Goal: Find specific page/section: Find specific page/section

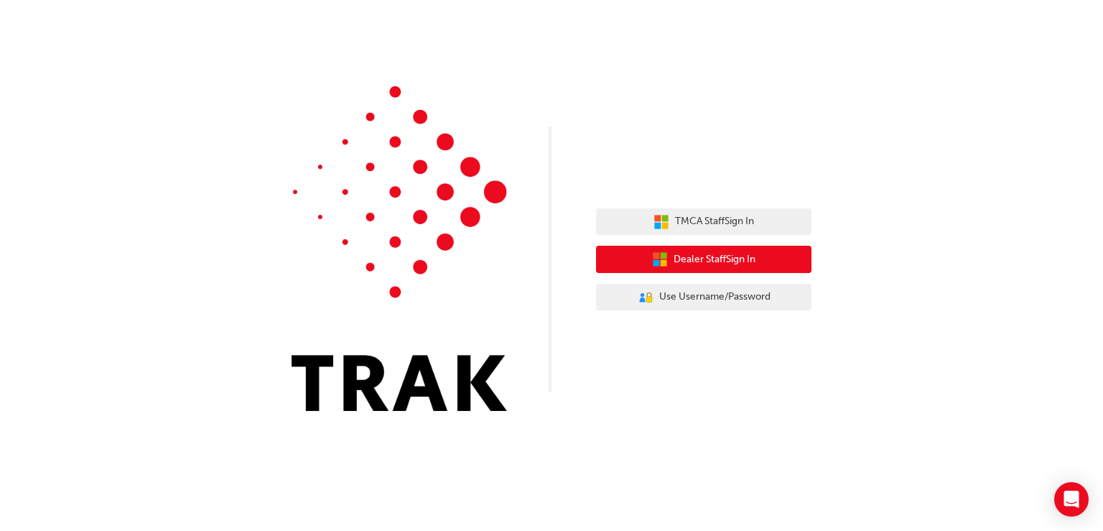
click at [694, 259] on span "Dealer Staff Sign In" at bounding box center [715, 259] width 82 height 17
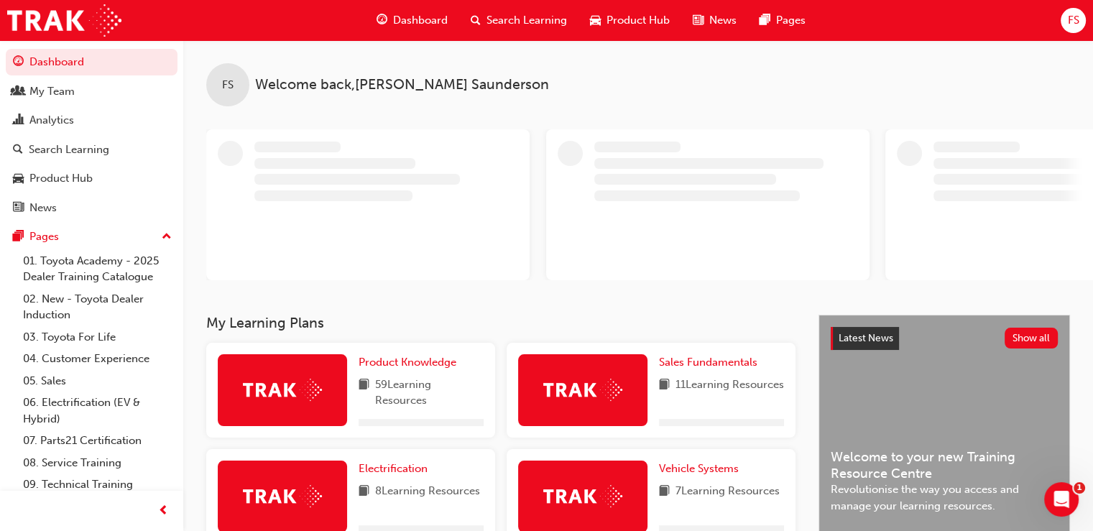
click at [408, 21] on span "Dashboard" at bounding box center [420, 20] width 55 height 17
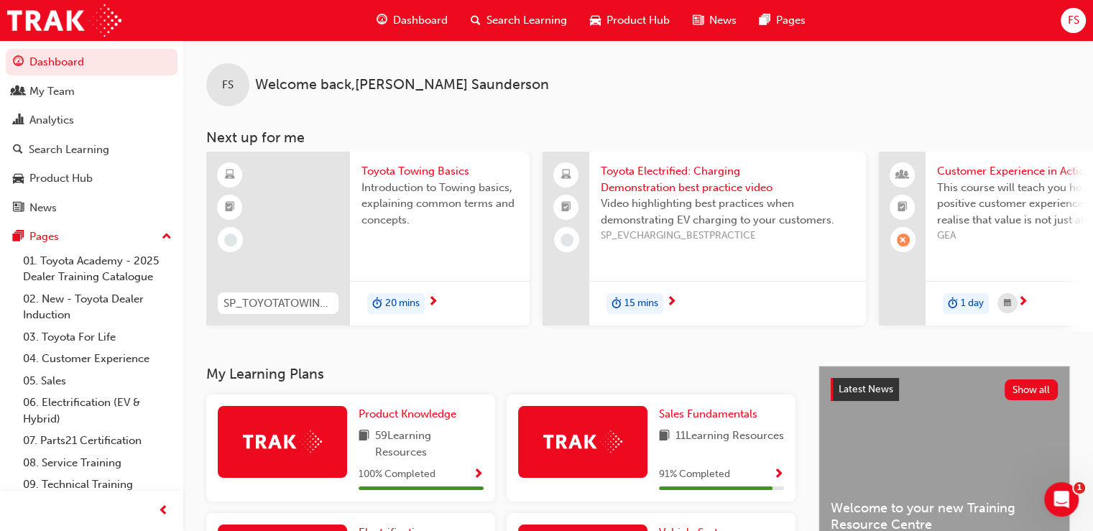
click at [415, 17] on span "Dashboard" at bounding box center [420, 20] width 55 height 17
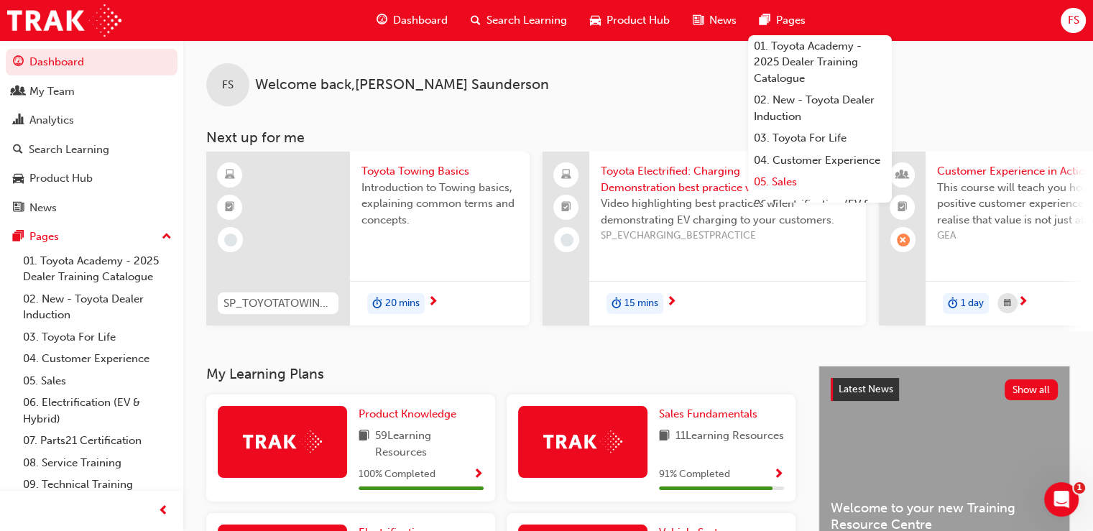
click at [784, 193] on link "05. Sales" at bounding box center [820, 182] width 144 height 22
